Goal: Navigation & Orientation: Find specific page/section

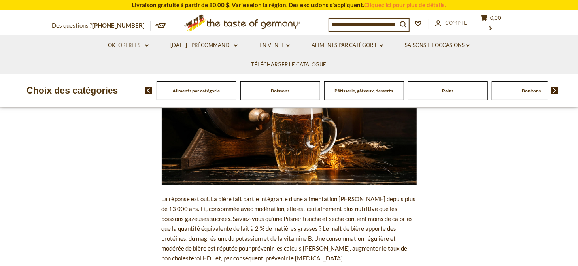
scroll to position [158, 0]
click at [236, 97] on div "Boissons" at bounding box center [197, 90] width 80 height 19
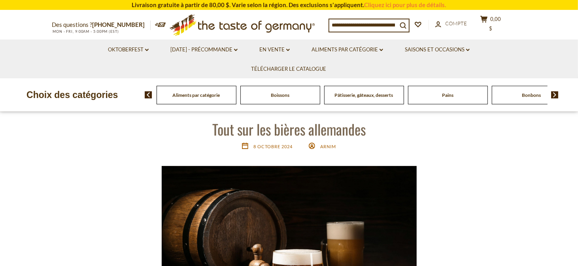
scroll to position [0, 0]
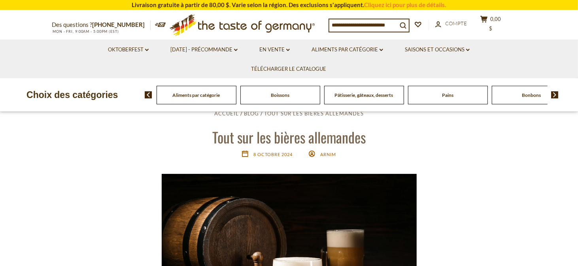
click at [282, 97] on font "Boissons" at bounding box center [280, 95] width 19 height 6
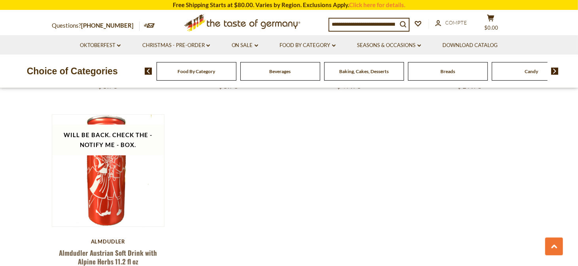
scroll to position [1542, 0]
